Goal: Task Accomplishment & Management: Manage account settings

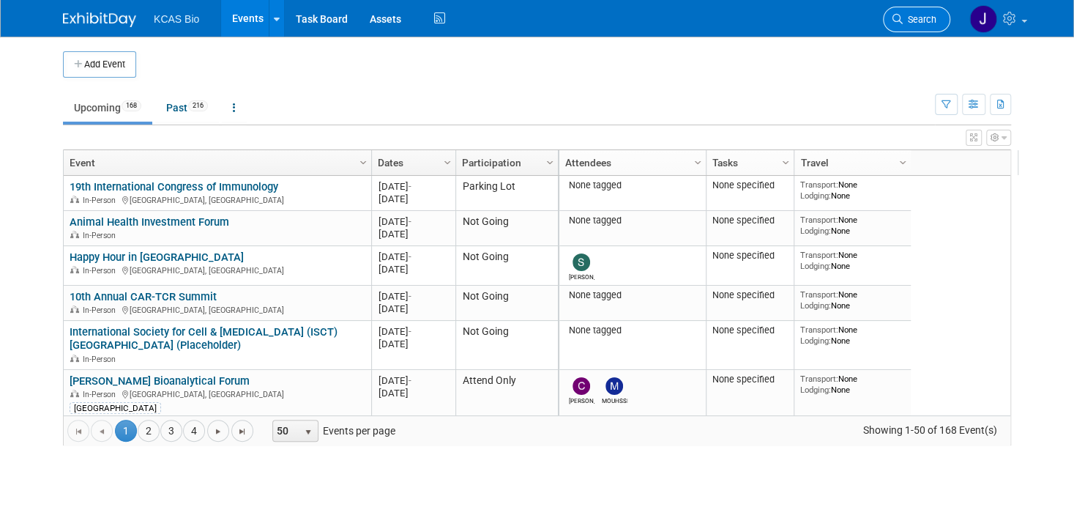
click at [928, 25] on link "Search" at bounding box center [916, 20] width 67 height 26
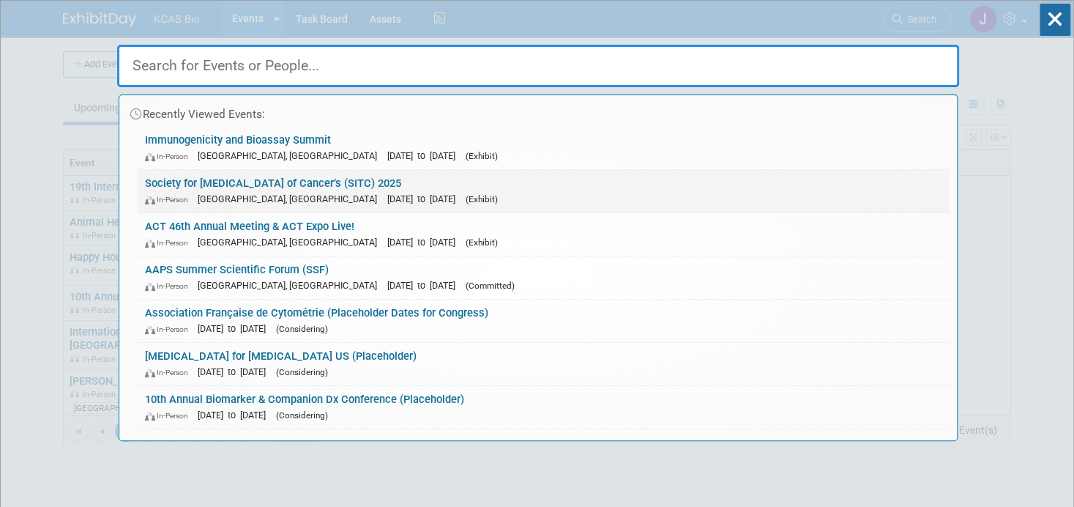
click at [244, 183] on link "Society for [MEDICAL_DATA] of Cancer’s (SITC) 2025 In-Person [GEOGRAPHIC_DATA],…" at bounding box center [544, 191] width 812 height 42
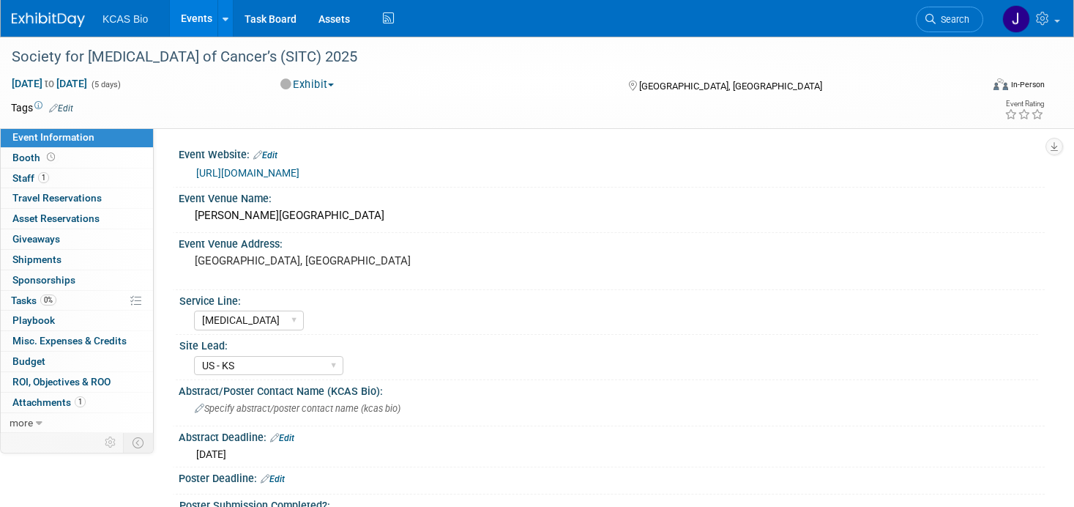
select select "[MEDICAL_DATA]"
select select "US - KS"
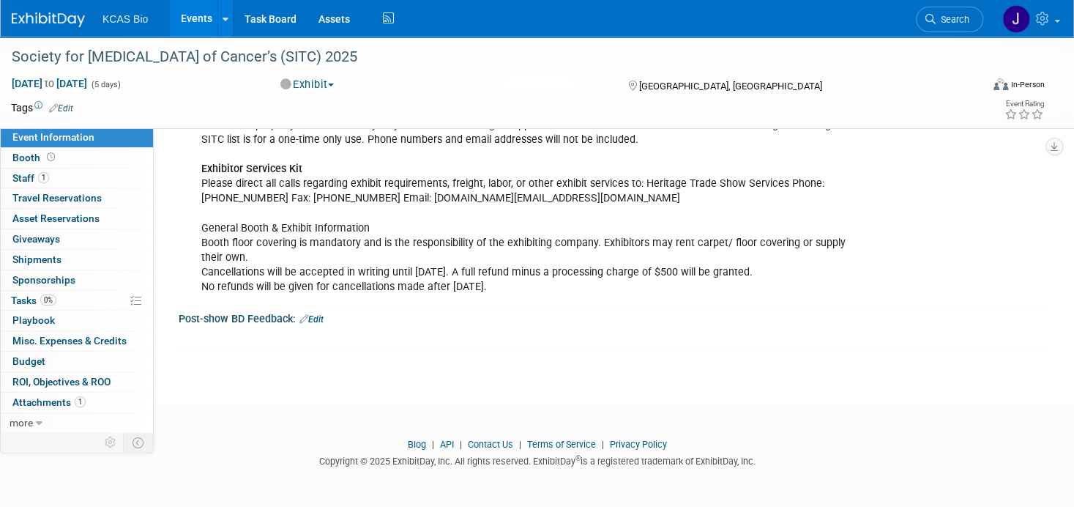
scroll to position [1527, 0]
click at [32, 294] on span "Tasks 0%" at bounding box center [33, 300] width 45 height 12
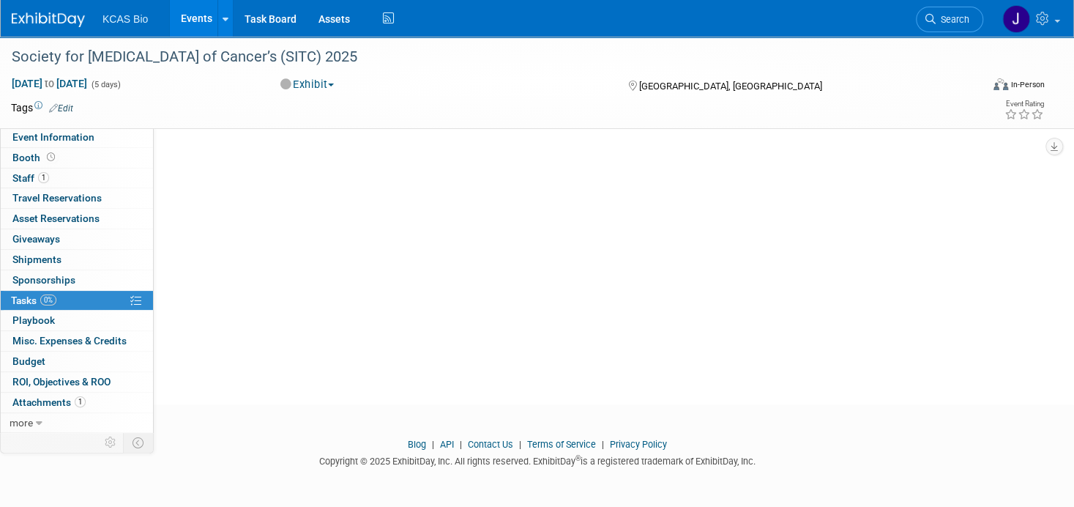
scroll to position [0, 0]
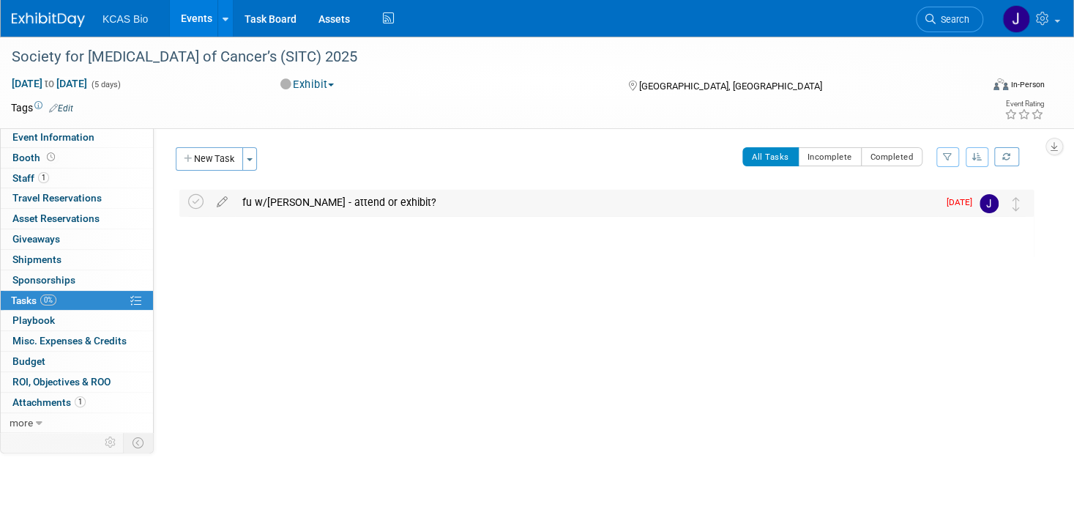
click at [278, 202] on div "fu w/jason - attend or exhibit?" at bounding box center [586, 202] width 703 height 25
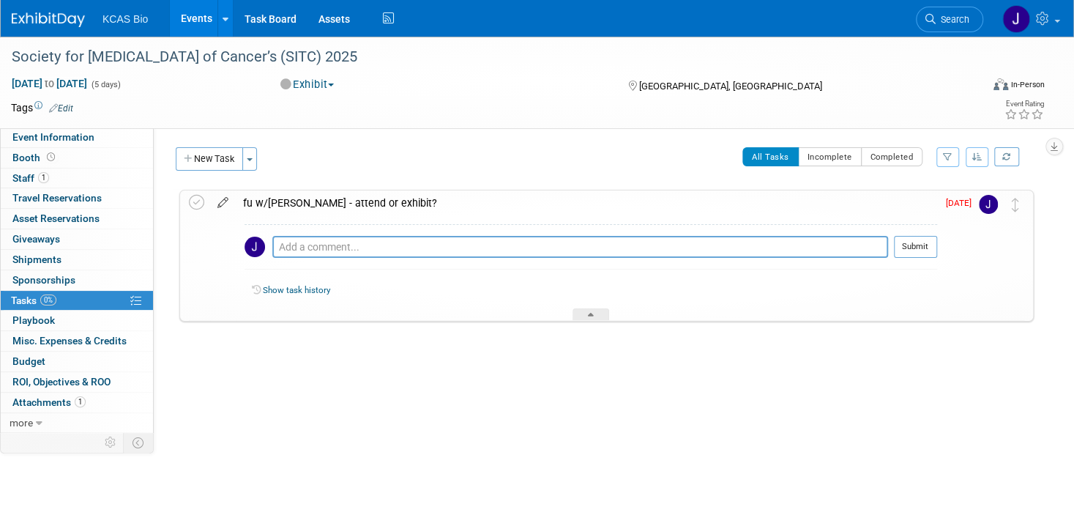
click at [221, 197] on icon at bounding box center [223, 199] width 26 height 18
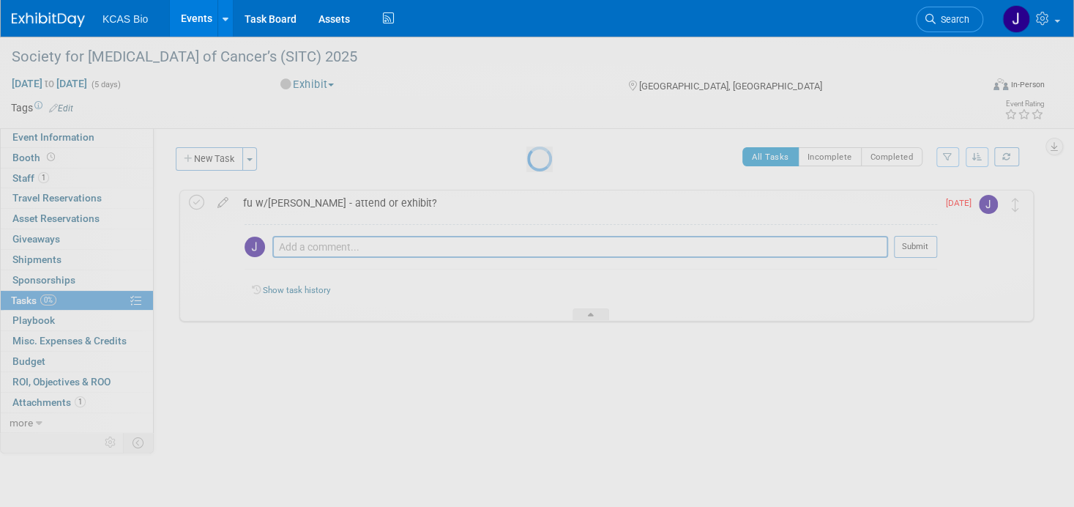
select select "7"
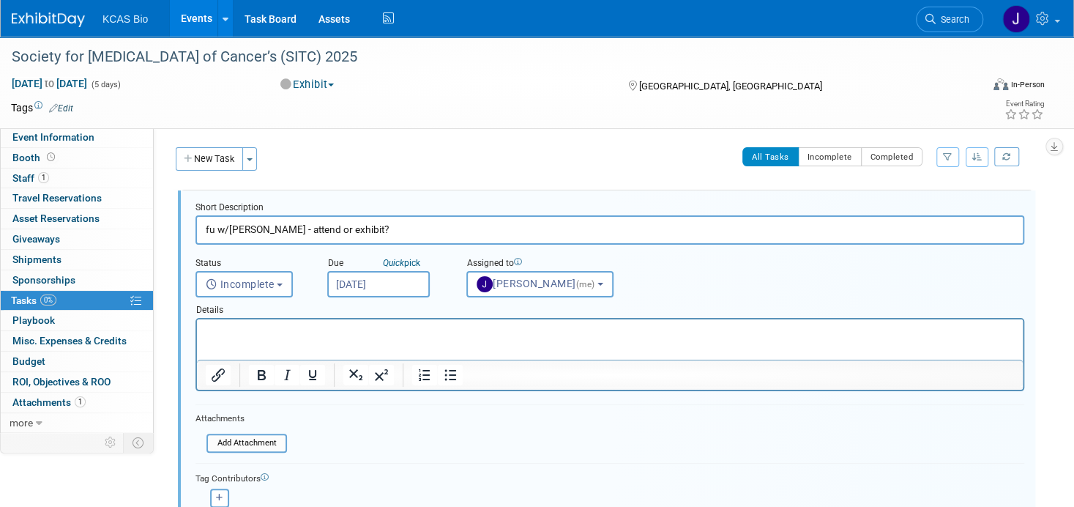
click at [369, 285] on input "[DATE]" at bounding box center [378, 284] width 102 height 26
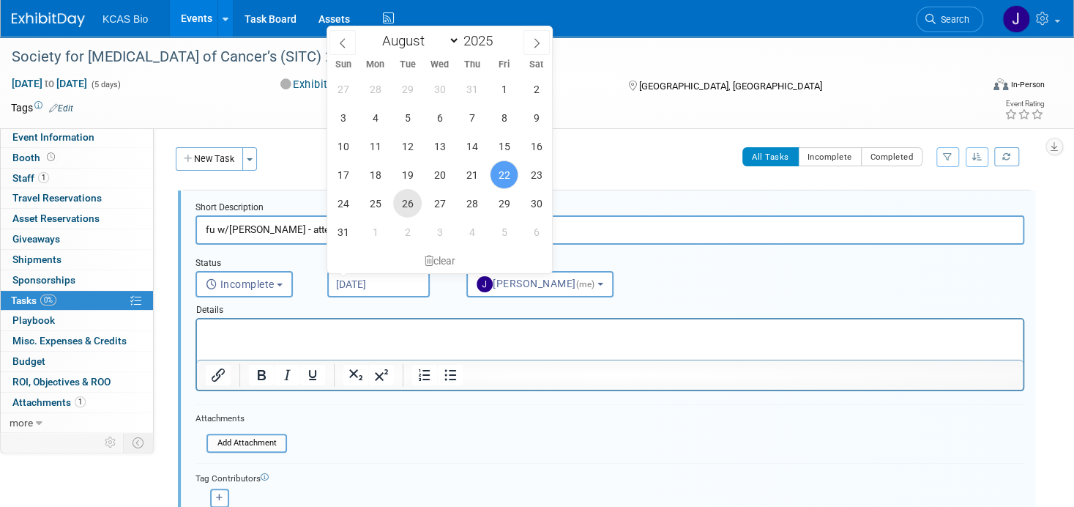
click at [411, 202] on span "26" at bounding box center [407, 203] width 29 height 29
type input "[DATE]"
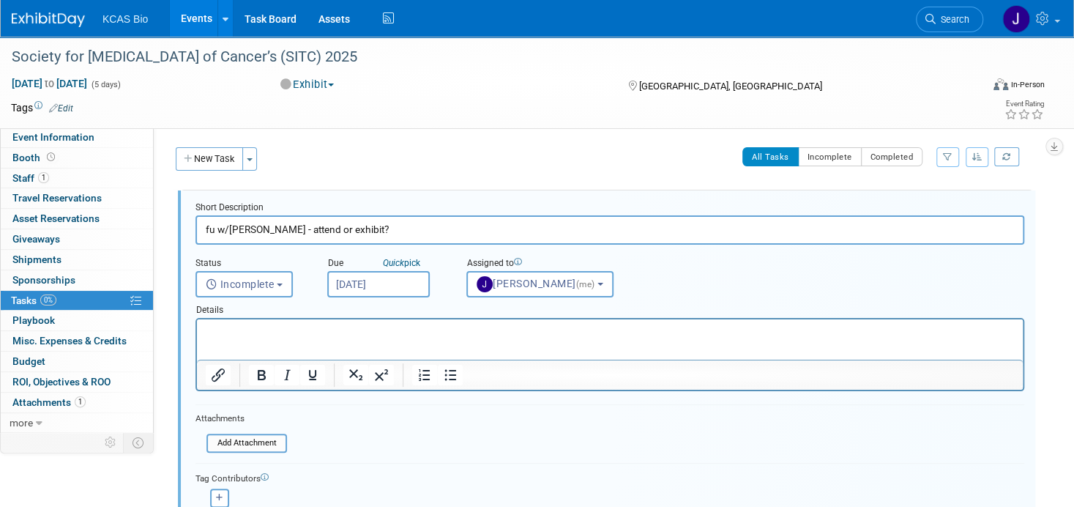
click at [297, 327] on p "Rich Text Area. Press ALT-0 for help." at bounding box center [610, 332] width 809 height 14
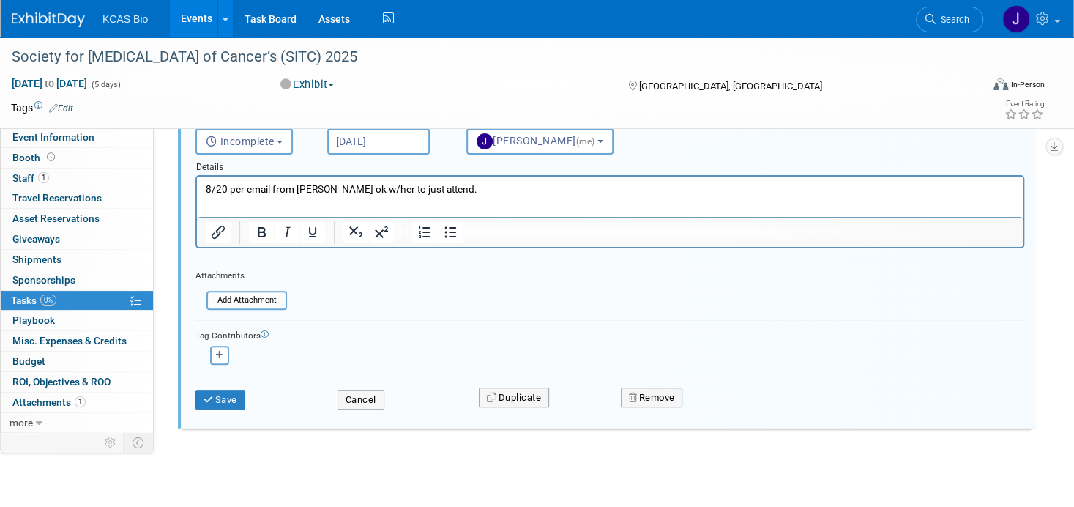
scroll to position [146, 0]
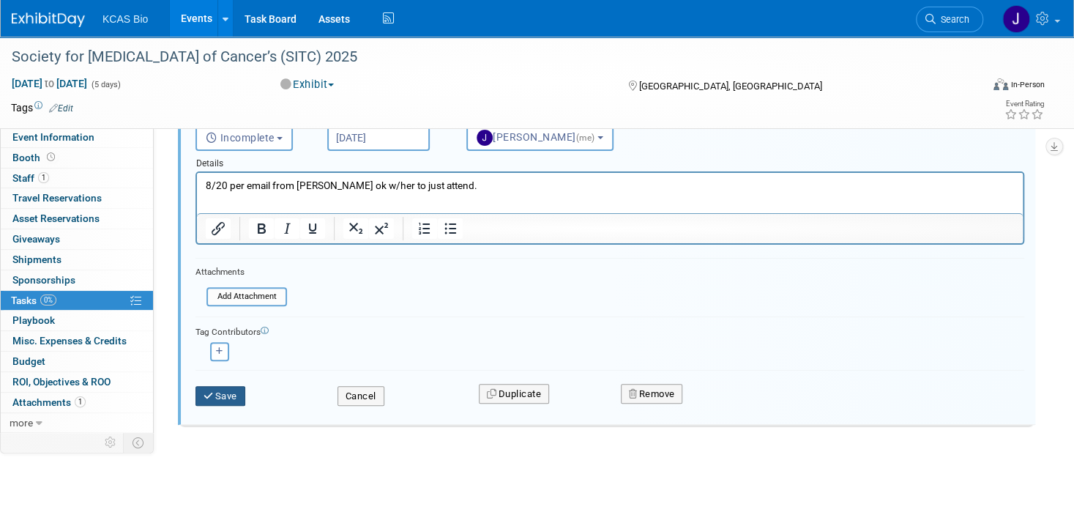
click at [231, 389] on button "Save" at bounding box center [220, 396] width 50 height 20
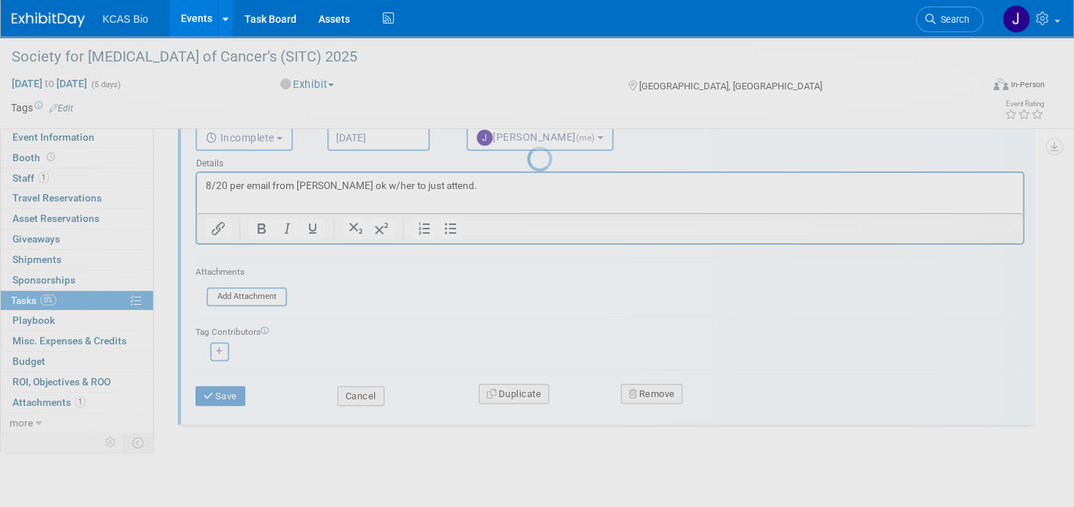
scroll to position [0, 0]
